Goal: Task Accomplishment & Management: Complete application form

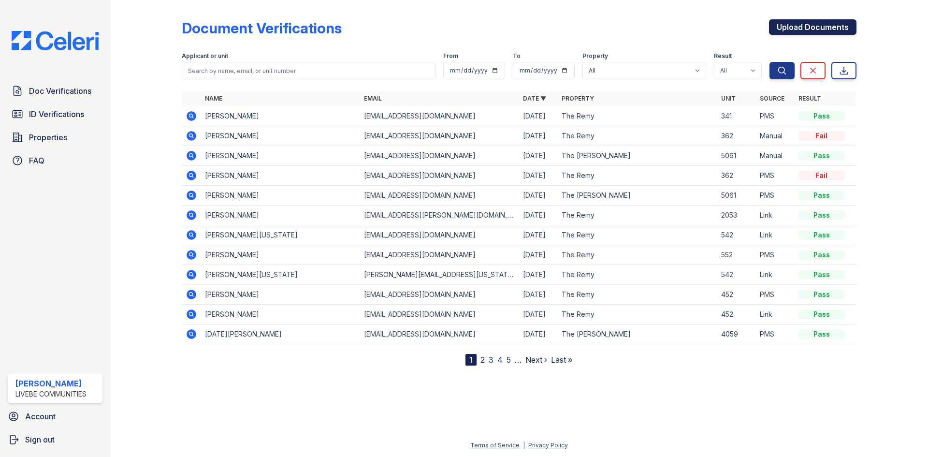
click at [814, 28] on link "Upload Documents" at bounding box center [812, 26] width 87 height 15
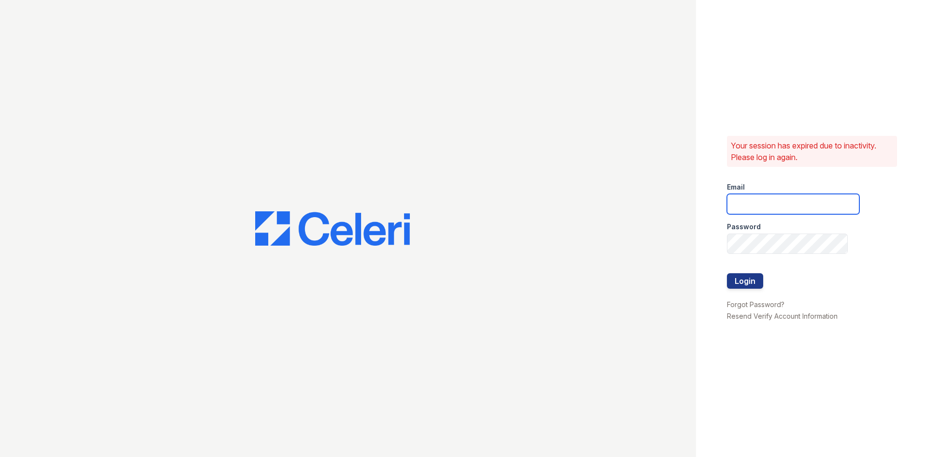
type input "donnelld@livebe.com"
click at [752, 280] on button "Login" at bounding box center [745, 280] width 36 height 15
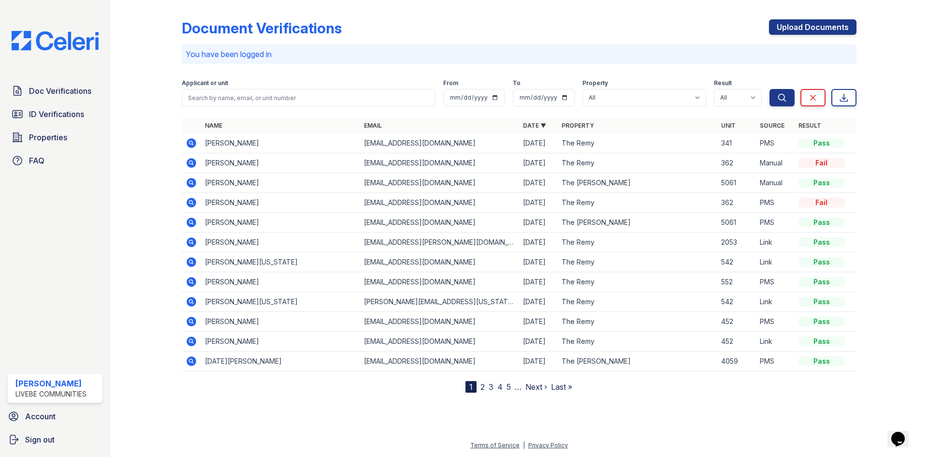
drag, startPoint x: 788, startPoint y: 26, endPoint x: 392, endPoint y: 75, distance: 398.9
click at [788, 26] on link "Upload Documents" at bounding box center [812, 26] width 87 height 15
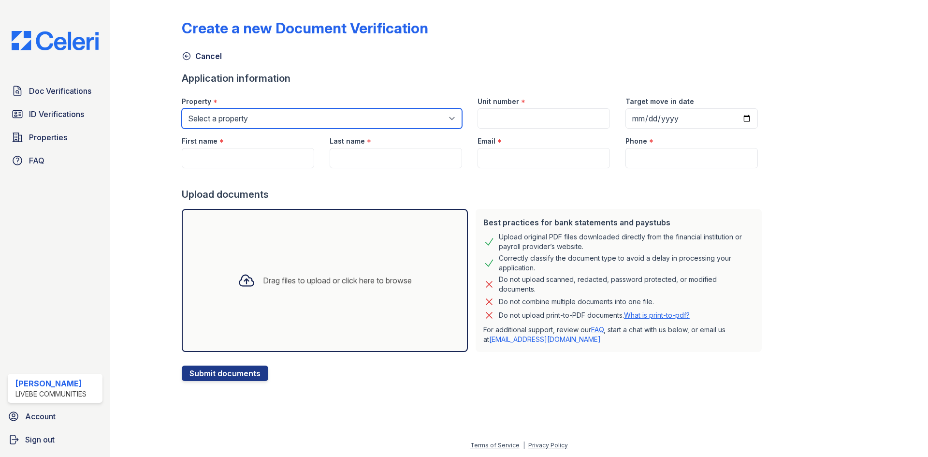
click at [268, 116] on select "Select a property The Remy The Remy II" at bounding box center [322, 118] width 280 height 20
select select "508"
click at [182, 108] on select "Select a property The Remy The Remy II" at bounding box center [322, 118] width 280 height 20
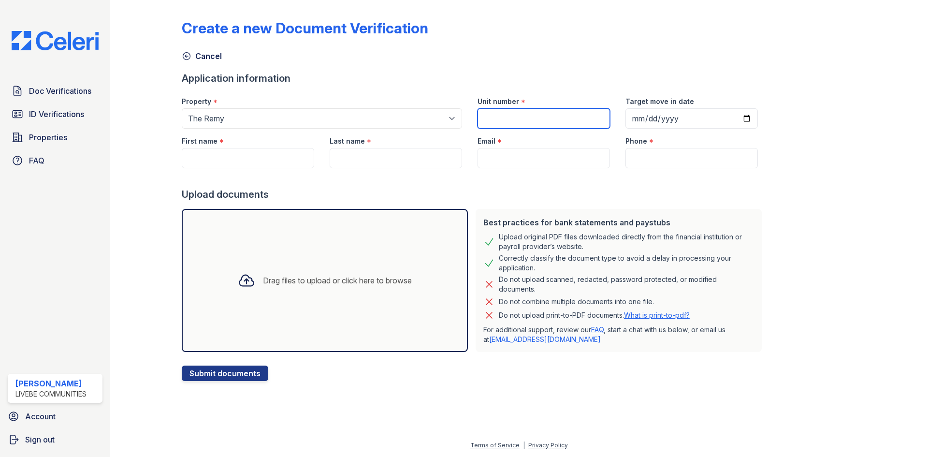
click at [494, 114] on input "Unit number" at bounding box center [544, 118] width 132 height 20
type input "341"
click at [700, 116] on input "Target move in date" at bounding box center [691, 118] width 132 height 20
click at [736, 116] on input "Target move in date" at bounding box center [691, 118] width 132 height 20
type input "2025-10-01"
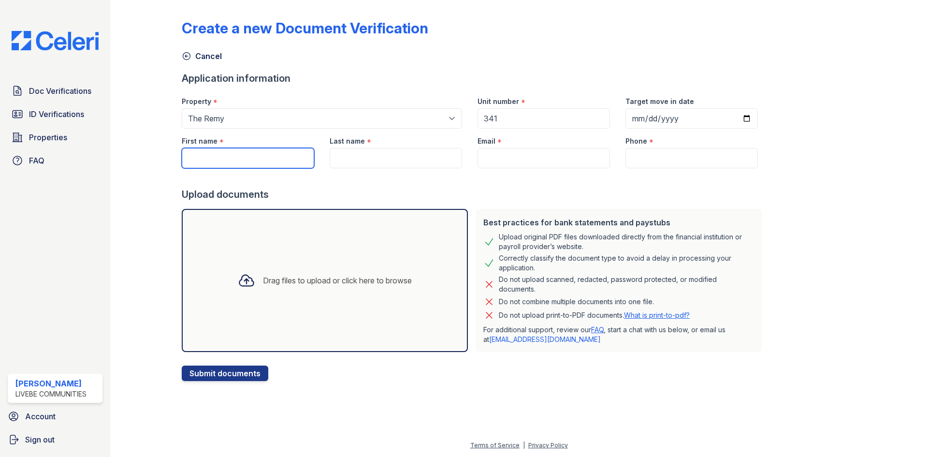
click at [247, 152] on input "First name" at bounding box center [248, 158] width 132 height 20
type input "Donnell"
type input "Davis"
type input "2403608634"
drag, startPoint x: 233, startPoint y: 163, endPoint x: 164, endPoint y: 172, distance: 70.1
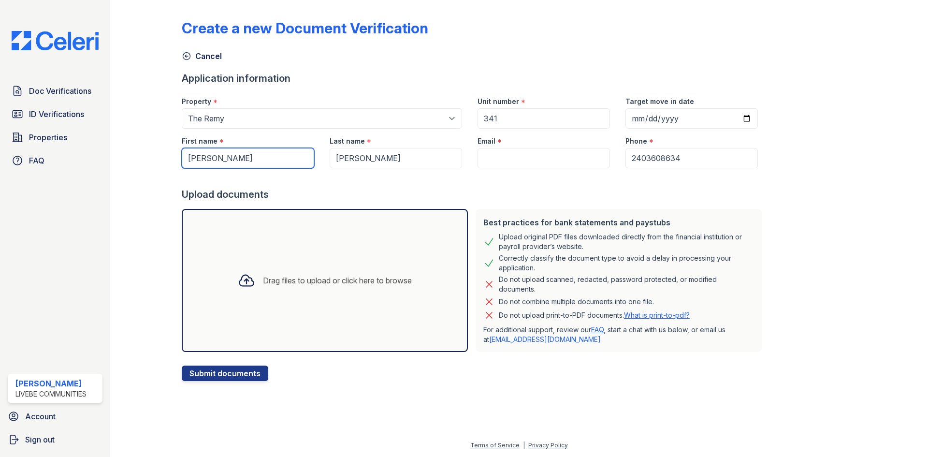
click at [164, 172] on div "Create a new Document Verification Cancel Application information Property * Se…" at bounding box center [519, 198] width 787 height 396
type input "Kavara"
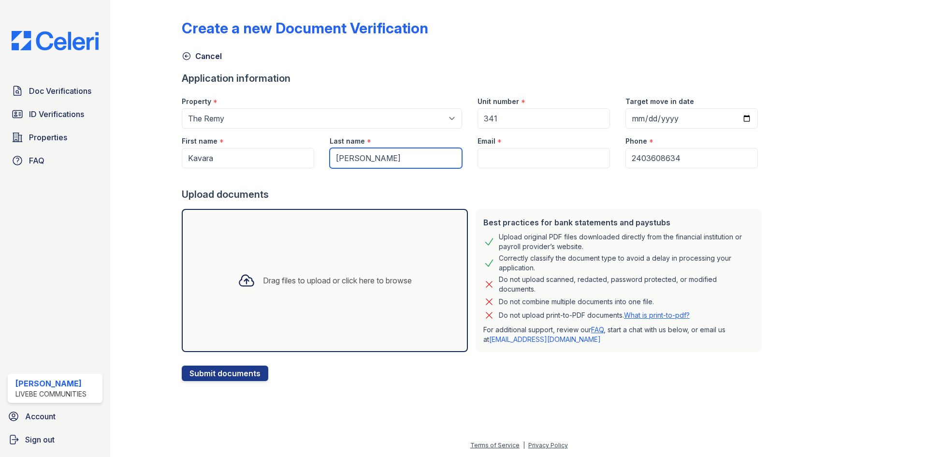
drag, startPoint x: 387, startPoint y: 149, endPoint x: 377, endPoint y: 159, distance: 13.7
click at [386, 149] on input "Davis" at bounding box center [396, 158] width 132 height 20
drag, startPoint x: 374, startPoint y: 162, endPoint x: 318, endPoint y: 166, distance: 56.2
click at [318, 166] on div "First name * Kavara Last name * Davis Email * Phone * 2403608634" at bounding box center [470, 149] width 592 height 40
type input "McDonald"
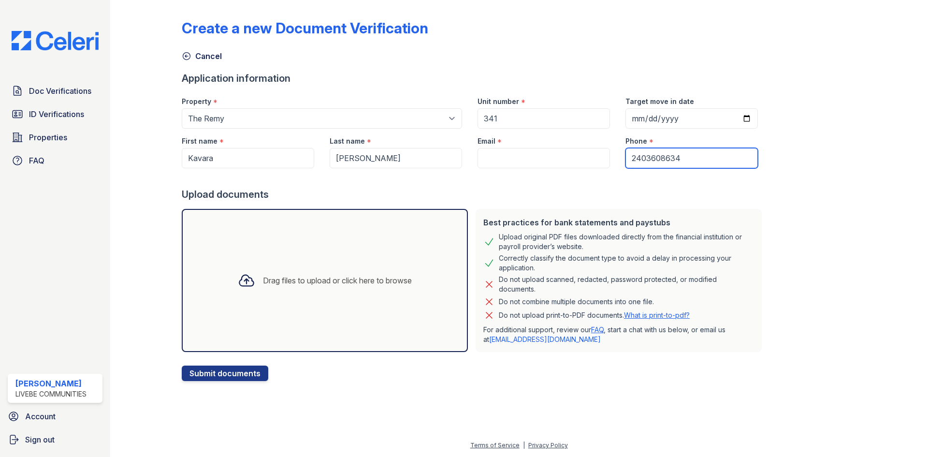
drag, startPoint x: 681, startPoint y: 157, endPoint x: 613, endPoint y: 161, distance: 67.8
click at [618, 161] on div "Phone * 2403608634" at bounding box center [692, 149] width 148 height 40
type input "2029076164"
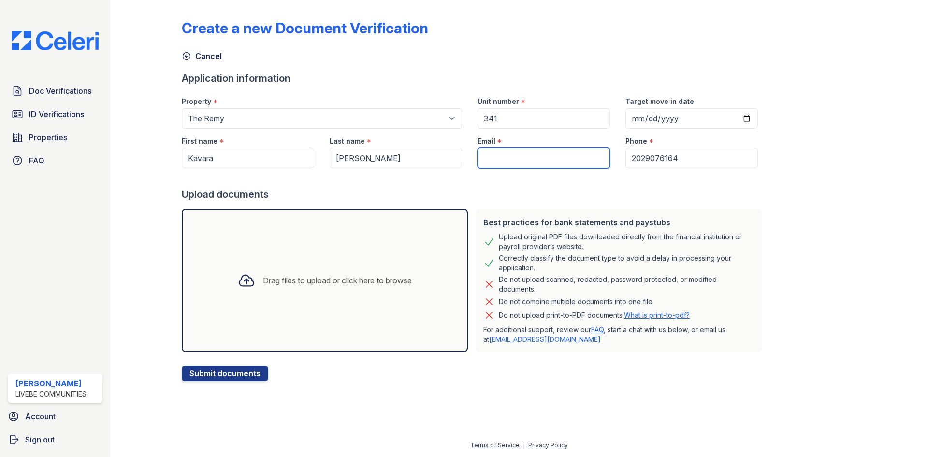
click at [543, 160] on input "Email" at bounding box center [544, 158] width 132 height 20
paste input "[EMAIL_ADDRESS][DOMAIN_NAME]"
type input "[EMAIL_ADDRESS][DOMAIN_NAME]"
click at [527, 191] on div "Upload documents" at bounding box center [474, 195] width 584 height 14
click at [301, 298] on div "Drag files to upload or click here to browse" at bounding box center [325, 280] width 286 height 143
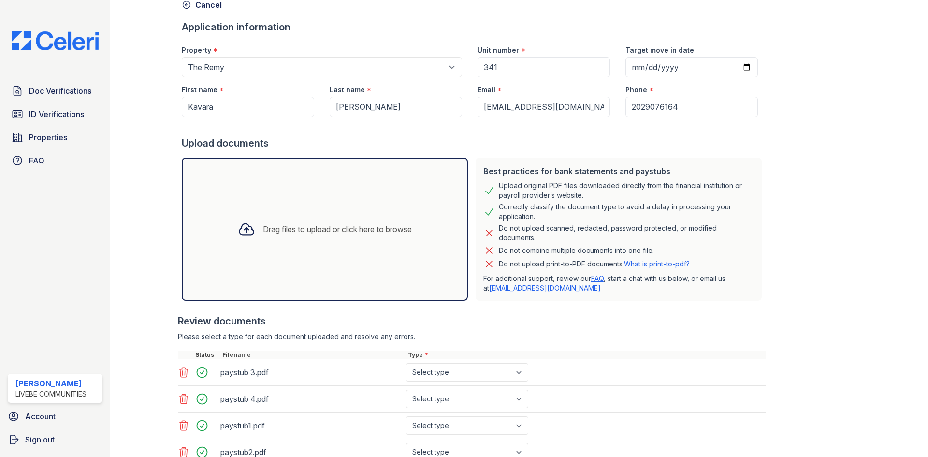
scroll to position [128, 0]
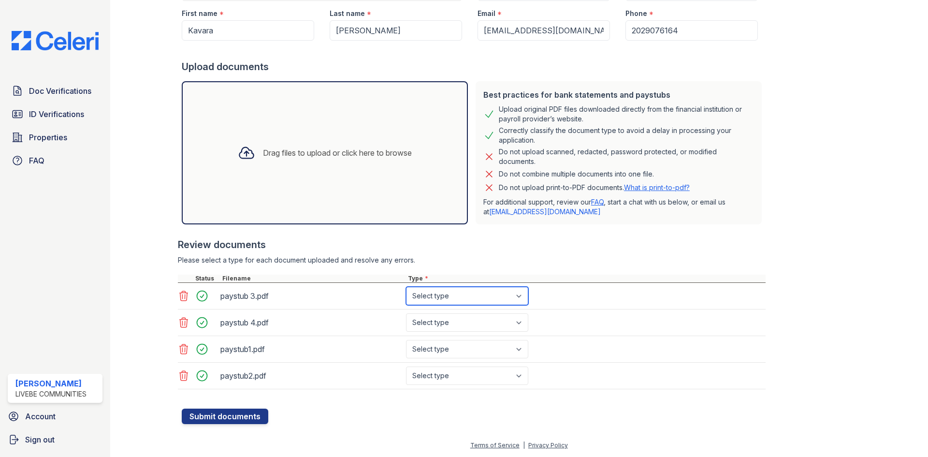
click at [470, 293] on select "Select type Paystub Bank Statement Offer Letter Tax Documents Benefit Award Let…" at bounding box center [467, 296] width 122 height 18
select select "other"
click at [406, 287] on select "Select type Paystub Bank Statement Offer Letter Tax Documents Benefit Award Let…" at bounding box center [467, 296] width 122 height 18
click at [449, 322] on select "Select type Paystub Bank Statement Offer Letter Tax Documents Benefit Award Let…" at bounding box center [467, 322] width 122 height 18
select select "other"
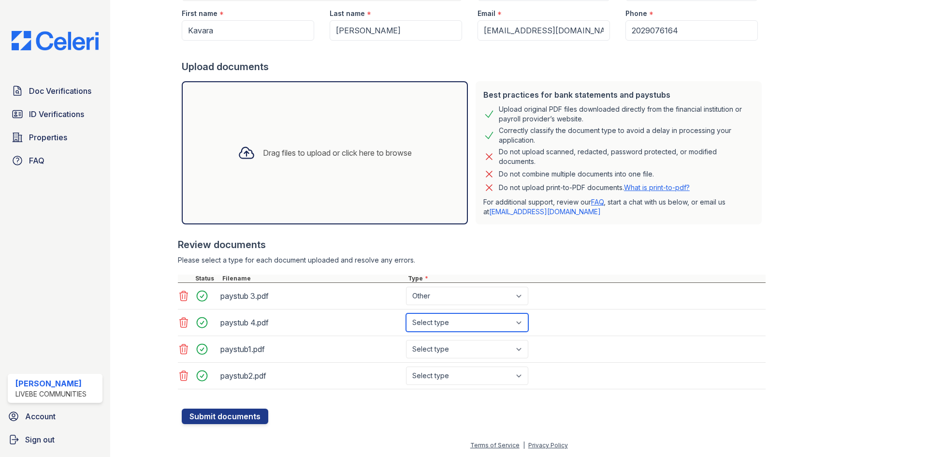
click at [406, 313] on select "Select type Paystub Bank Statement Offer Letter Tax Documents Benefit Award Let…" at bounding box center [467, 322] width 122 height 18
click at [459, 346] on select "Select type Paystub Bank Statement Offer Letter Tax Documents Benefit Award Let…" at bounding box center [467, 349] width 122 height 18
select select "other"
click at [406, 340] on select "Select type Paystub Bank Statement Offer Letter Tax Documents Benefit Award Let…" at bounding box center [467, 349] width 122 height 18
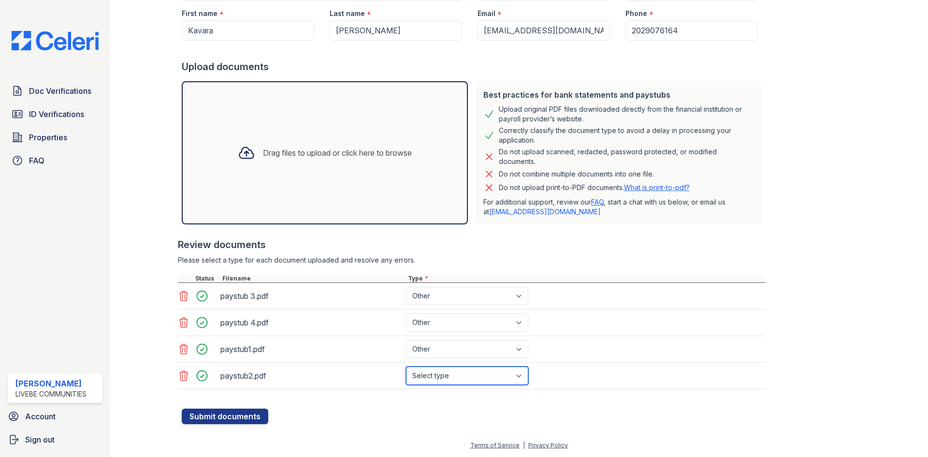
click at [453, 375] on select "Select type Paystub Bank Statement Offer Letter Tax Documents Benefit Award Let…" at bounding box center [467, 375] width 122 height 18
select select "other"
click at [406, 366] on select "Select type Paystub Bank Statement Offer Letter Tax Documents Benefit Award Let…" at bounding box center [467, 375] width 122 height 18
click at [245, 416] on button "Submit documents" at bounding box center [225, 415] width 87 height 15
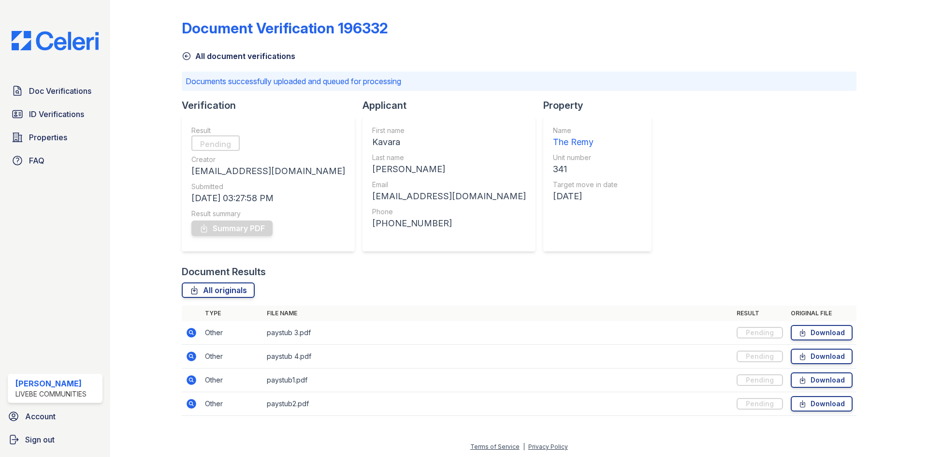
scroll to position [1, 0]
click at [189, 334] on icon at bounding box center [192, 331] width 10 height 10
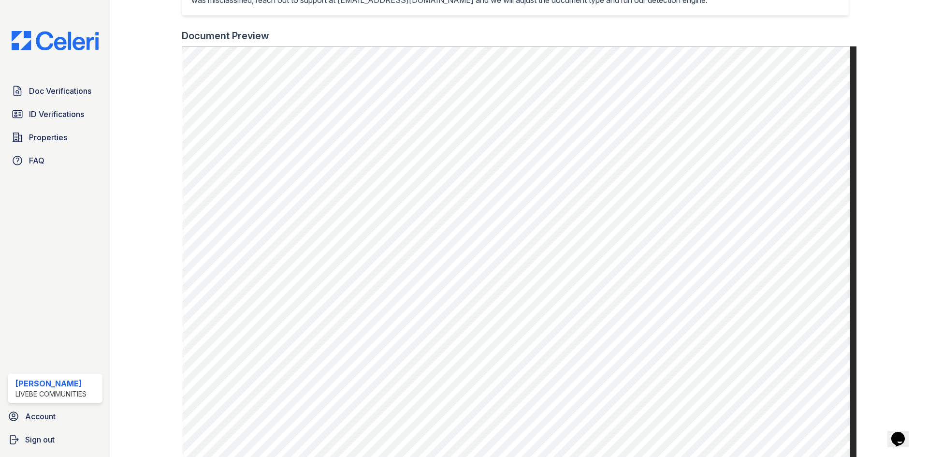
scroll to position [290, 0]
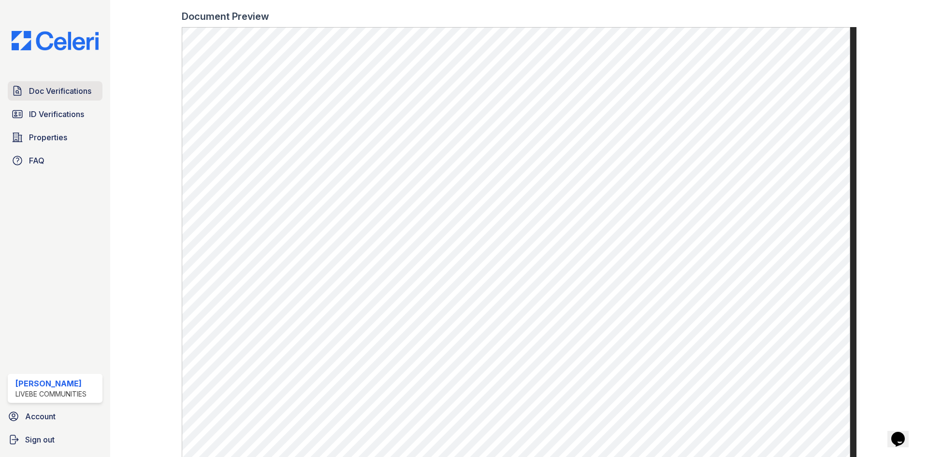
drag, startPoint x: 50, startPoint y: 85, endPoint x: 58, endPoint y: 95, distance: 12.4
click at [49, 85] on span "Doc Verifications" at bounding box center [60, 91] width 62 height 12
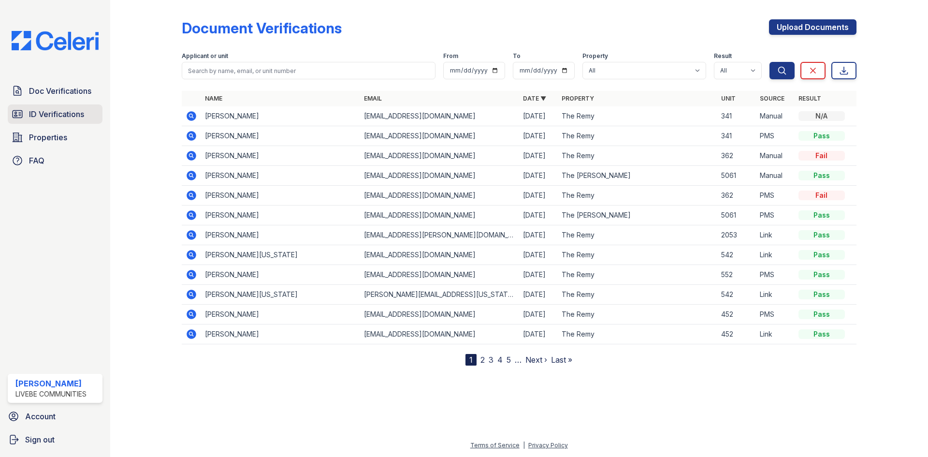
click at [64, 119] on span "ID Verifications" at bounding box center [56, 114] width 55 height 12
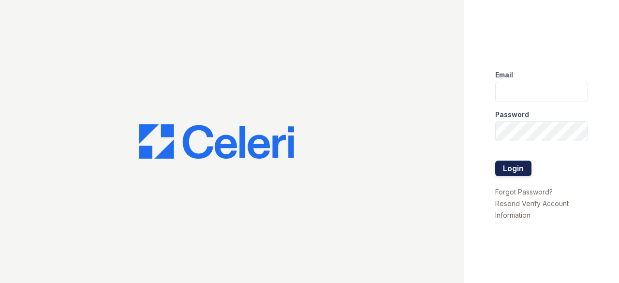
type input "[EMAIL_ADDRESS][DOMAIN_NAME]"
click at [519, 172] on button "Login" at bounding box center [513, 167] width 36 height 15
